Goal: Navigation & Orientation: Find specific page/section

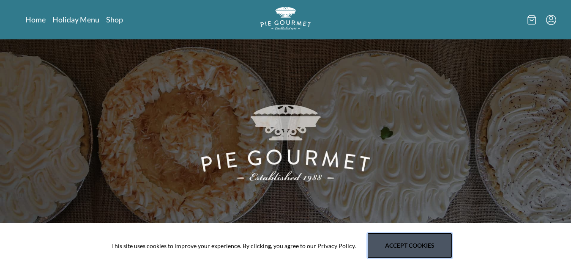
click at [422, 246] on button "Accept cookies" at bounding box center [410, 245] width 84 height 25
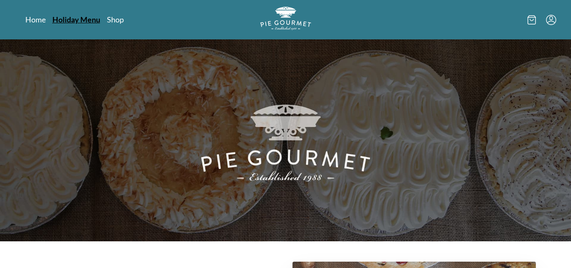
click at [74, 19] on link "Holiday Menu" at bounding box center [76, 19] width 48 height 10
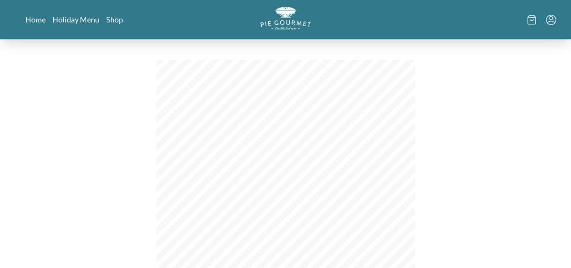
click at [455, 144] on div "[DATE] Menu Banana Cream Chocolate Cream Coconut Cream Key Lime Cream Mincemeat…" at bounding box center [285, 226] width 343 height 375
click at [107, 22] on link "Shop" at bounding box center [114, 19] width 17 height 10
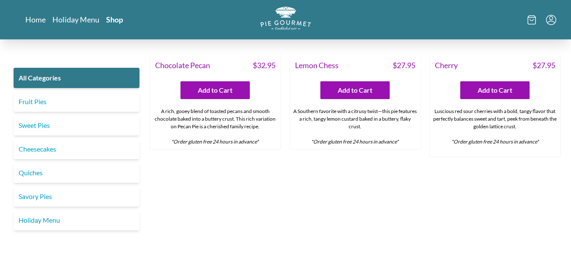
scroll to position [2029, 0]
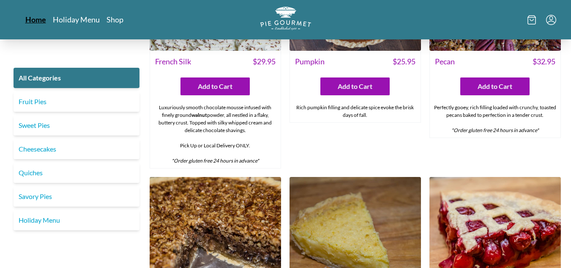
click at [33, 17] on link "Home" at bounding box center [35, 19] width 21 height 10
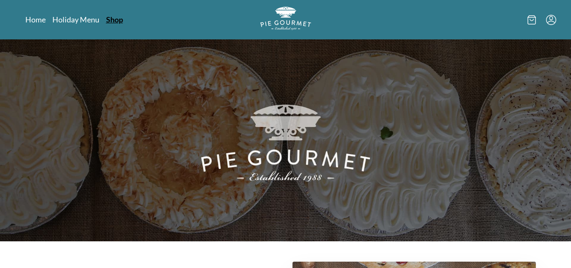
click at [120, 21] on link "Shop" at bounding box center [114, 19] width 17 height 10
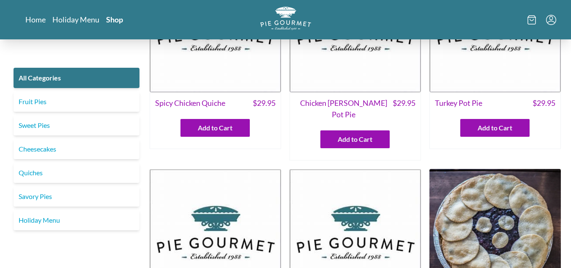
scroll to position [85, 0]
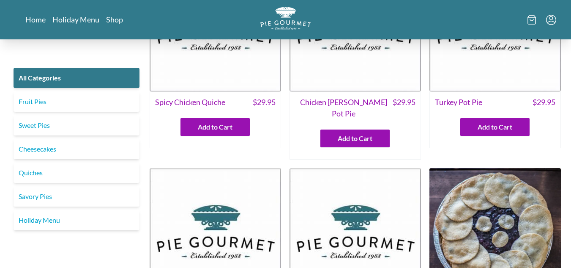
click at [35, 173] on link "Quiches" at bounding box center [77, 172] width 126 height 20
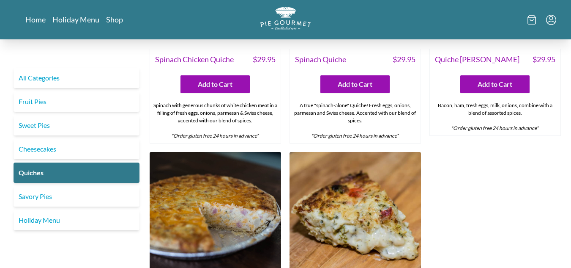
scroll to position [423, 0]
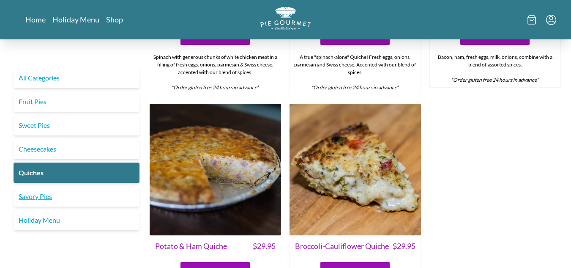
click at [38, 196] on link "Savory Pies" at bounding box center [77, 196] width 126 height 20
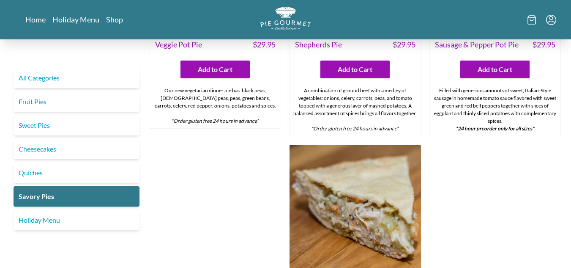
scroll to position [380, 0]
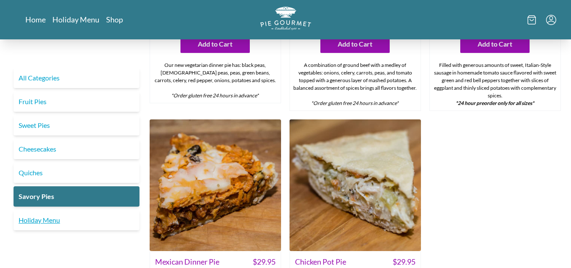
click at [37, 220] on link "Holiday Menu" at bounding box center [77, 220] width 126 height 20
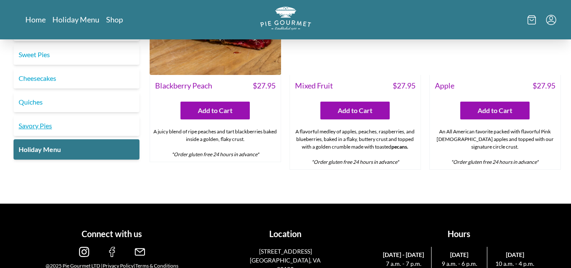
scroll to position [1120, 0]
